Goal: Transaction & Acquisition: Purchase product/service

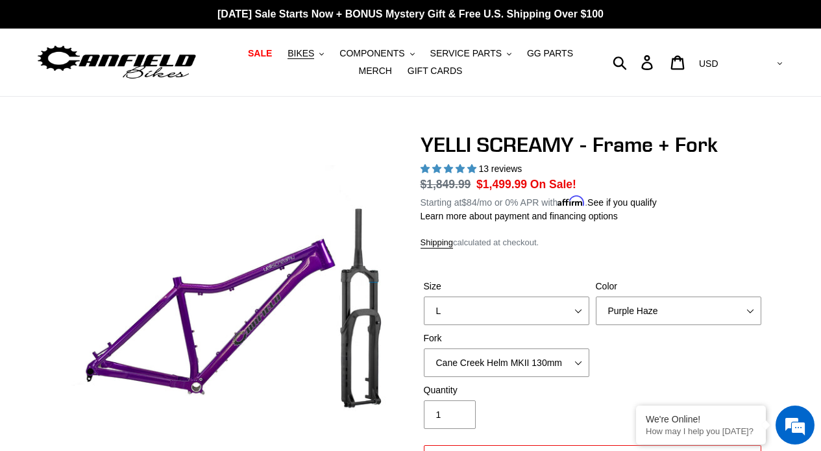
select select "highest-rating"
click at [320, 52] on button "BIKES .cls-1{fill:#231f20}" at bounding box center [305, 54] width 49 height 18
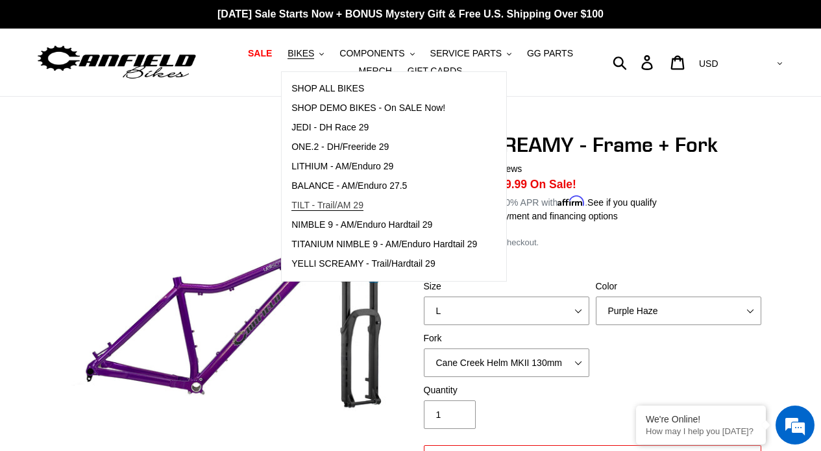
click at [336, 201] on span "TILT - Trail/AM 29" at bounding box center [328, 205] width 72 height 11
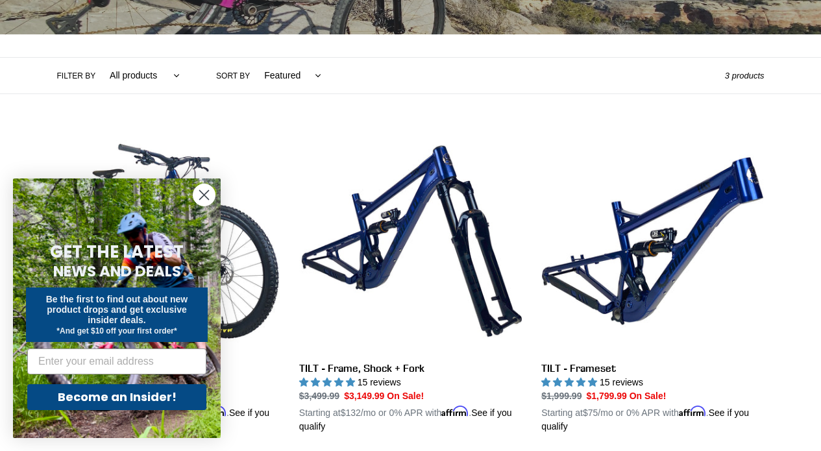
scroll to position [265, 0]
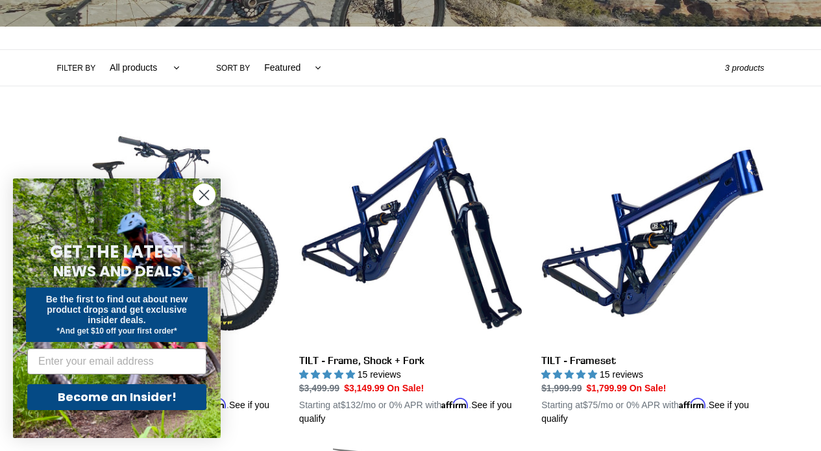
click at [201, 197] on icon "Close dialog" at bounding box center [204, 195] width 9 height 9
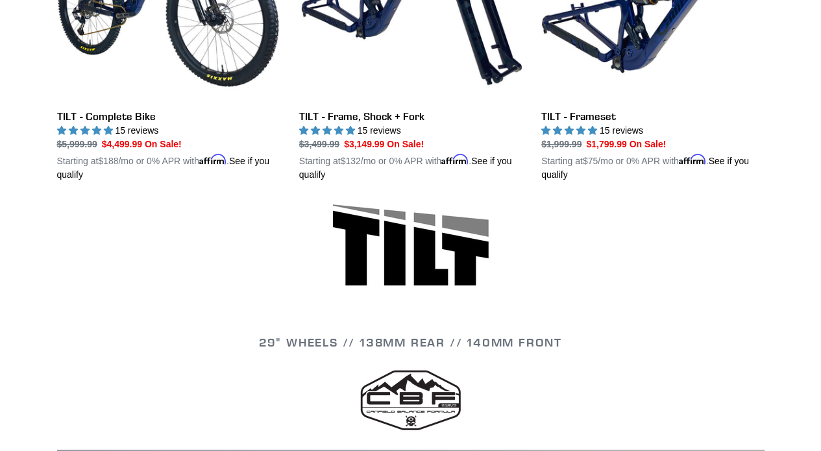
scroll to position [481, 0]
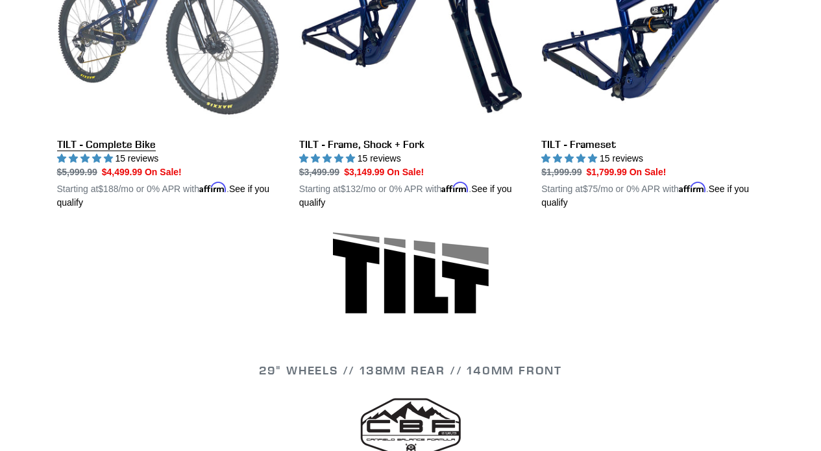
click at [163, 70] on link "TILT - Complete Bike" at bounding box center [168, 58] width 223 height 304
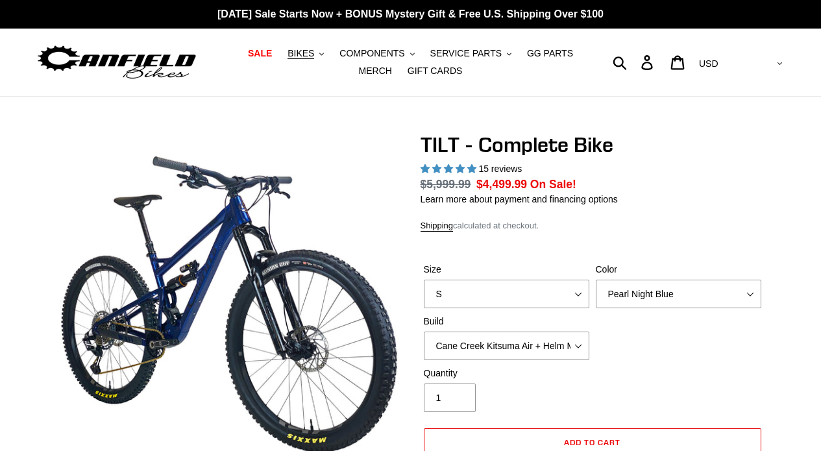
select select "highest-rating"
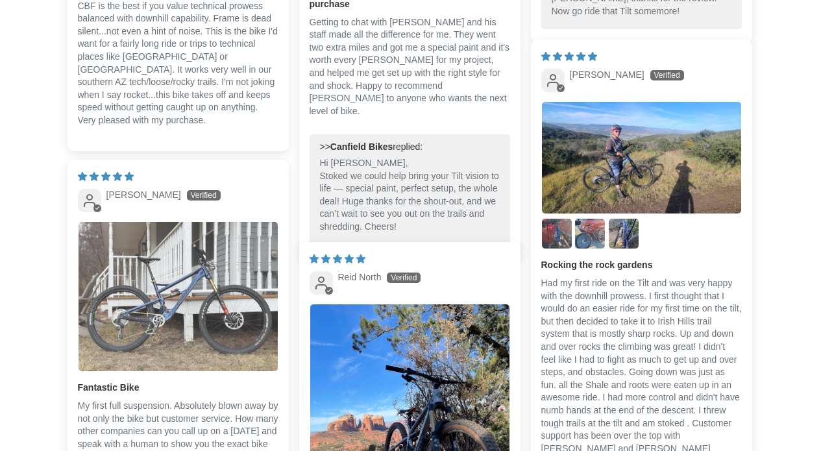
scroll to position [3127, 0]
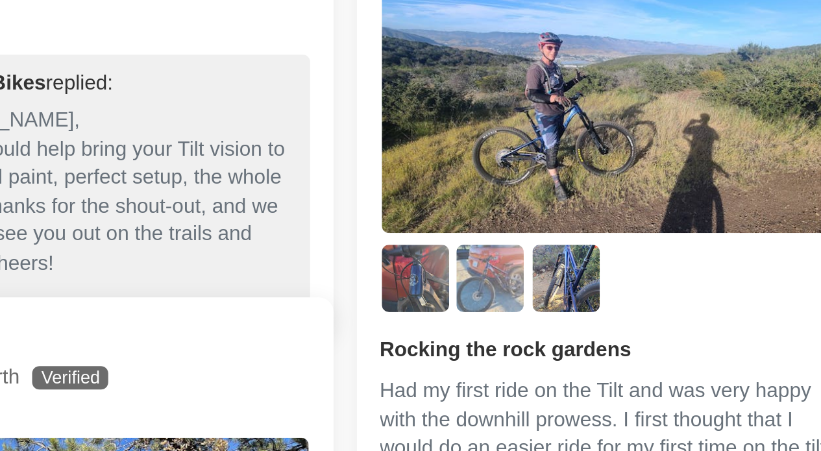
click at [584, 244] on img "Link to user picture 3" at bounding box center [590, 236] width 30 height 30
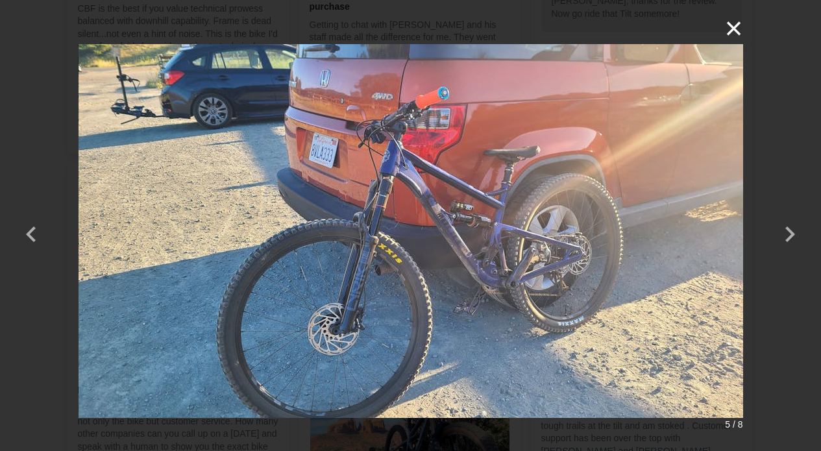
click at [733, 20] on button "×" at bounding box center [727, 28] width 31 height 31
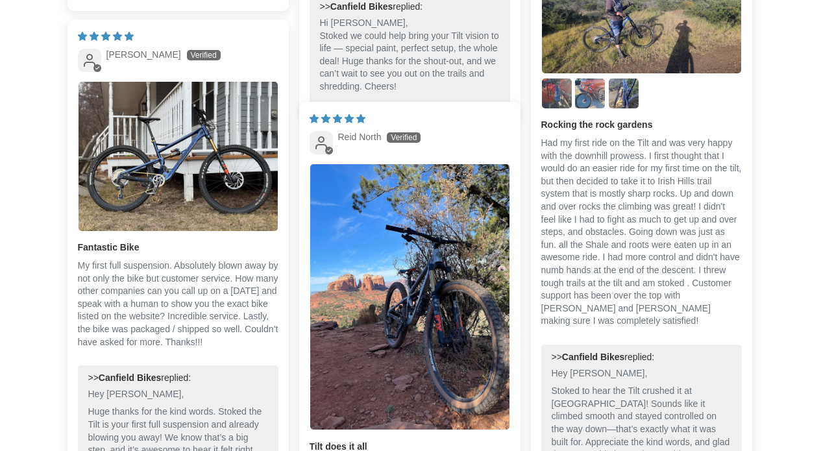
scroll to position [3272, 0]
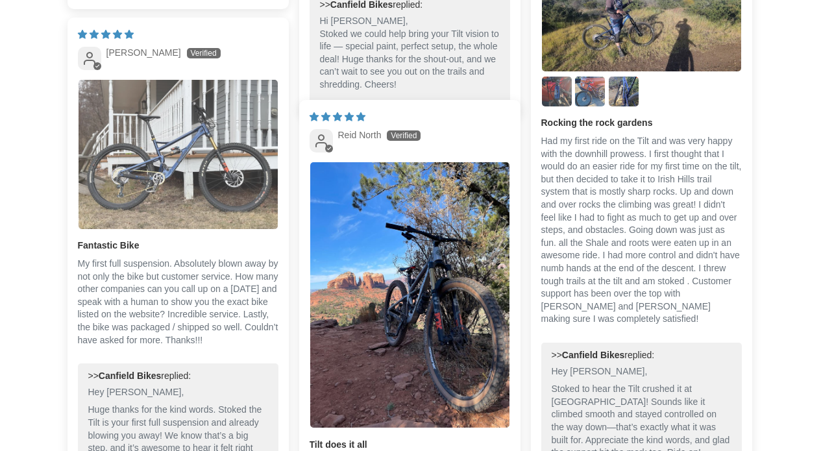
click at [213, 147] on img "Link to user picture 1" at bounding box center [178, 154] width 199 height 149
